Goal: Task Accomplishment & Management: Complete application form

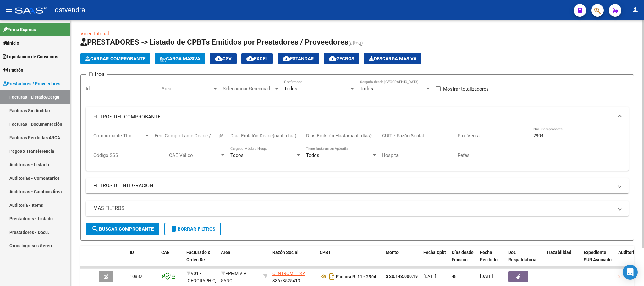
scroll to position [44, 0]
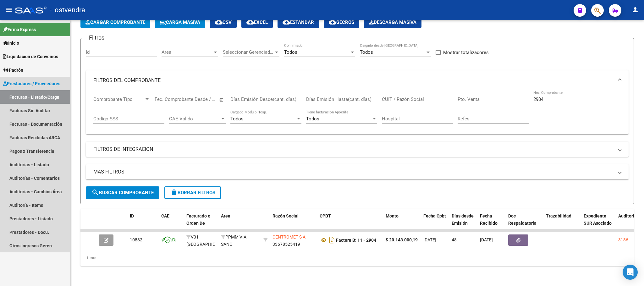
click at [37, 95] on link "Facturas - Listado/Carga" at bounding box center [35, 97] width 70 height 14
click at [34, 107] on link "Facturas Sin Auditar" at bounding box center [35, 111] width 70 height 14
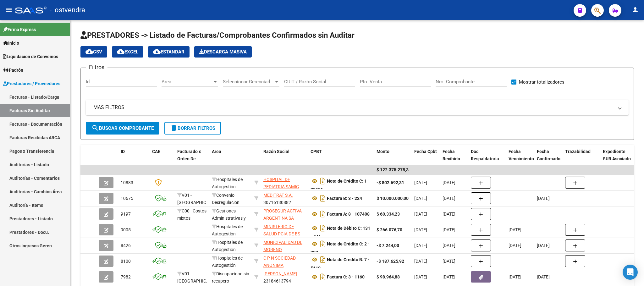
click at [34, 121] on link "Facturas - Documentación" at bounding box center [35, 124] width 70 height 14
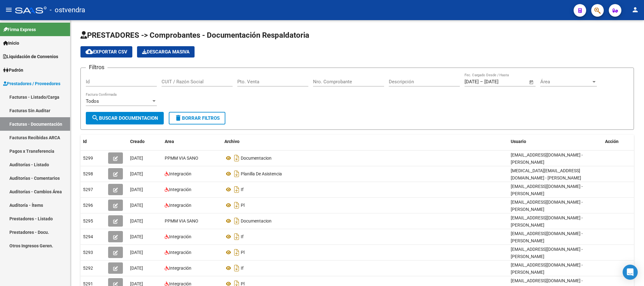
click at [30, 97] on link "Facturas - Listado/Carga" at bounding box center [35, 97] width 70 height 14
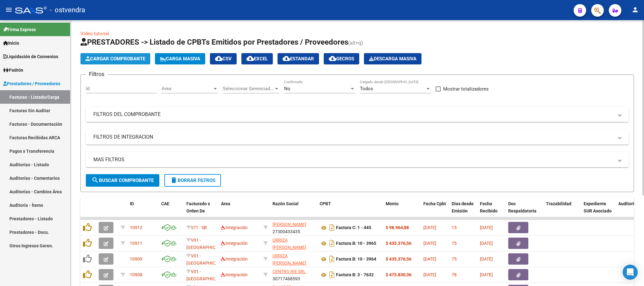
click at [101, 58] on span "Cargar Comprobante" at bounding box center [115, 59] width 60 height 6
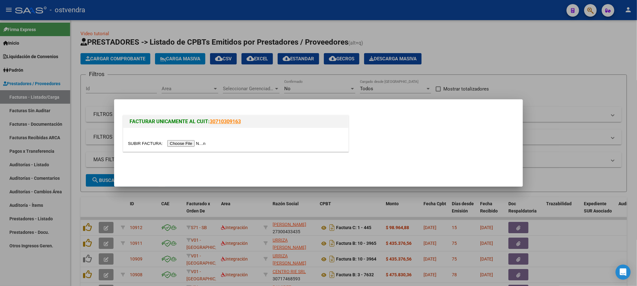
click at [189, 145] on input "file" at bounding box center [167, 143] width 79 height 7
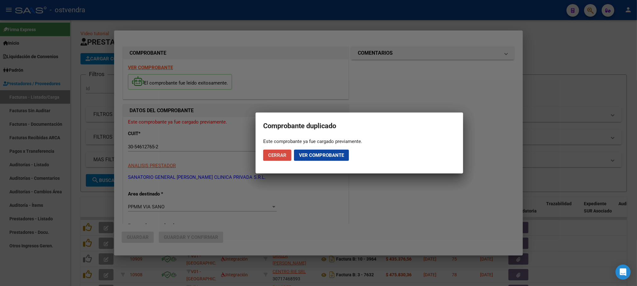
click at [270, 155] on span "Cerrar" at bounding box center [277, 155] width 18 height 6
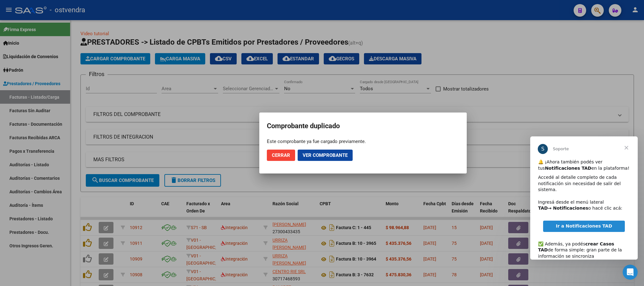
click at [544, 42] on div at bounding box center [322, 143] width 644 height 286
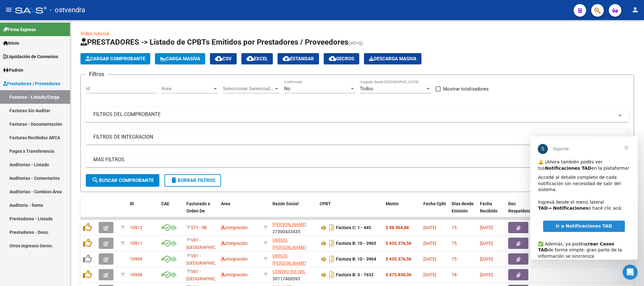
click at [626, 147] on span "Cerrar" at bounding box center [626, 147] width 23 height 23
